Goal: Transaction & Acquisition: Subscribe to service/newsletter

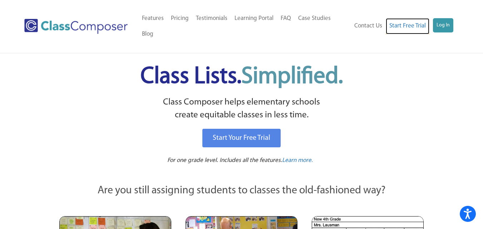
click at [426, 21] on link "Start Free Trial" at bounding box center [408, 26] width 44 height 16
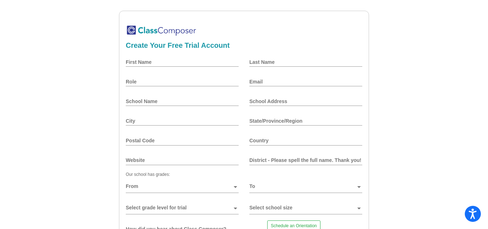
click at [2, 2] on mat-sidenav-content "Create Your Free Trial Account First Name Last Name Role Email School Name Scho…" at bounding box center [244, 114] width 488 height 229
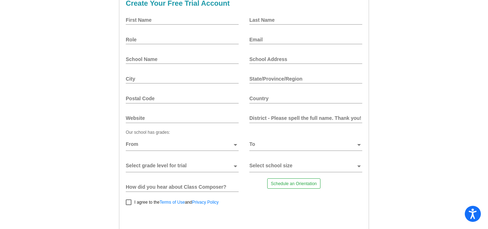
scroll to position [74, 0]
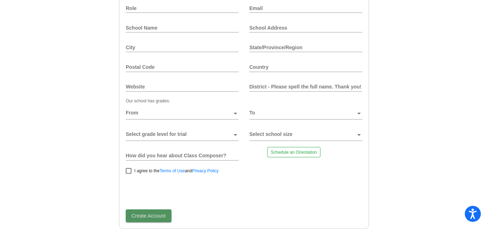
click at [143, 221] on button "Create Account" at bounding box center [149, 216] width 46 height 13
click at [2, 2] on mat-sidenav-content "Create Your Free Trial Account First Name Last Name Role Email School Name Scho…" at bounding box center [244, 114] width 488 height 229
click at [167, 212] on button "Create Account" at bounding box center [149, 216] width 46 height 13
click at [2, 2] on mat-sidenav-content "Create Your Free Trial Account First Name Last Name Role Email School Name Scho…" at bounding box center [244, 114] width 488 height 229
click at [167, 220] on button "Create Account" at bounding box center [149, 216] width 46 height 13
